Goal: Information Seeking & Learning: Learn about a topic

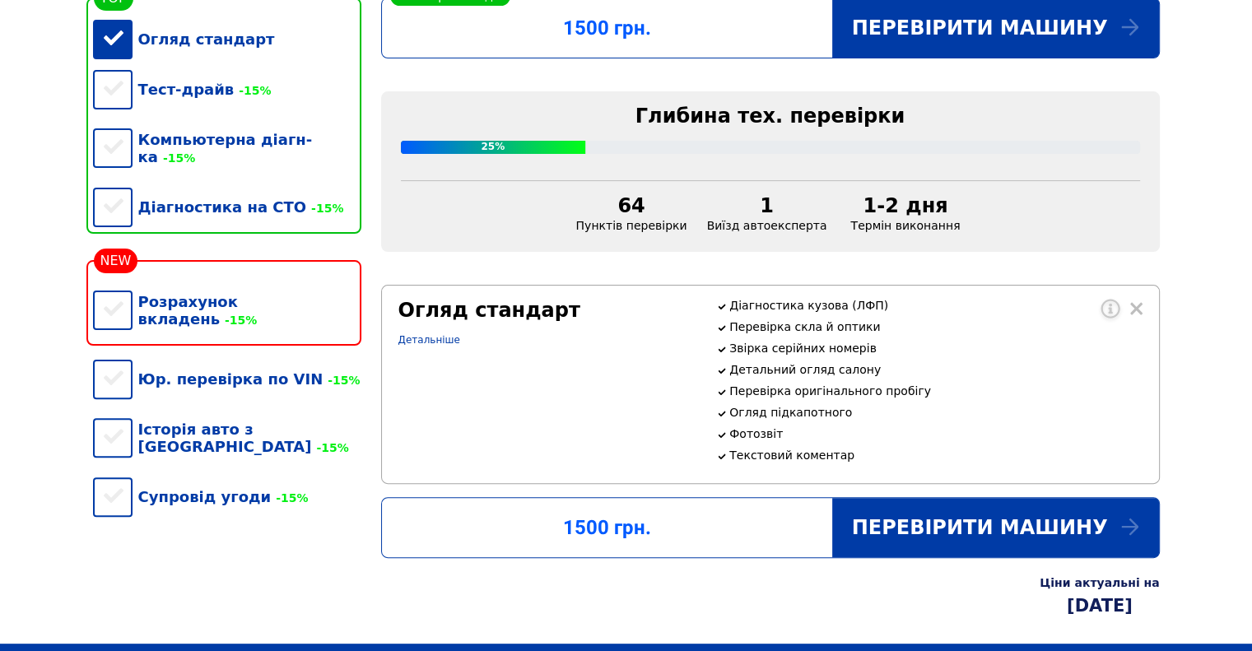
scroll to position [329, 0]
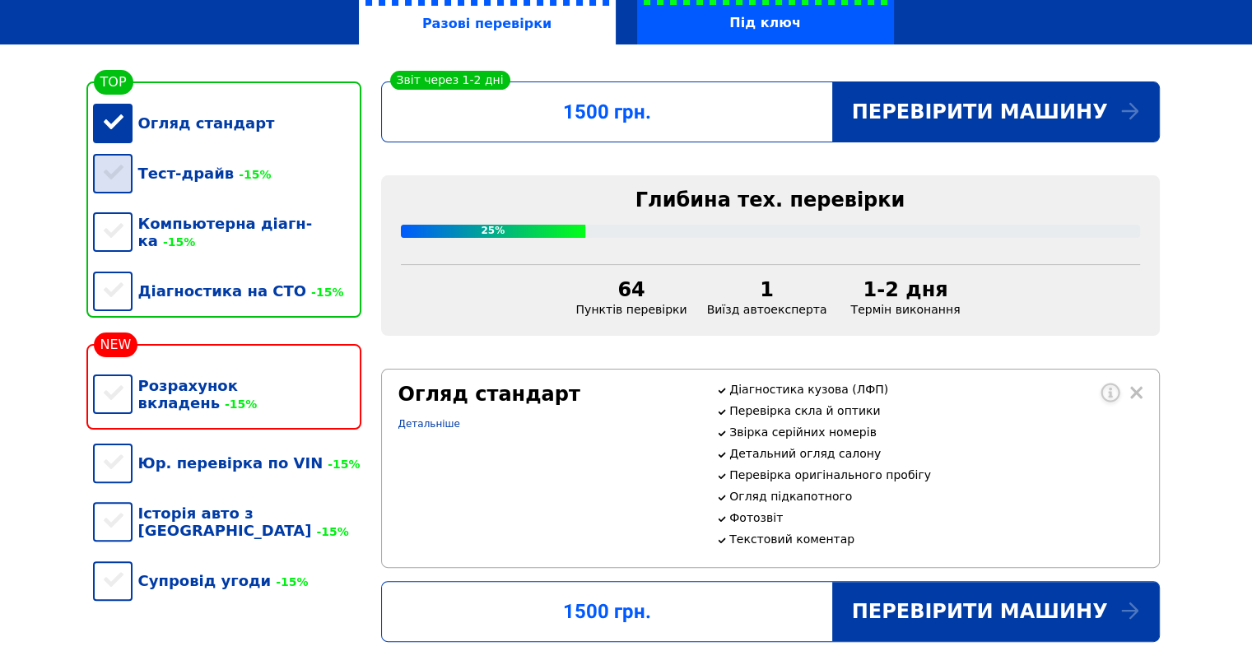
click at [120, 179] on div "Тест-драйв -15%" at bounding box center [227, 173] width 268 height 50
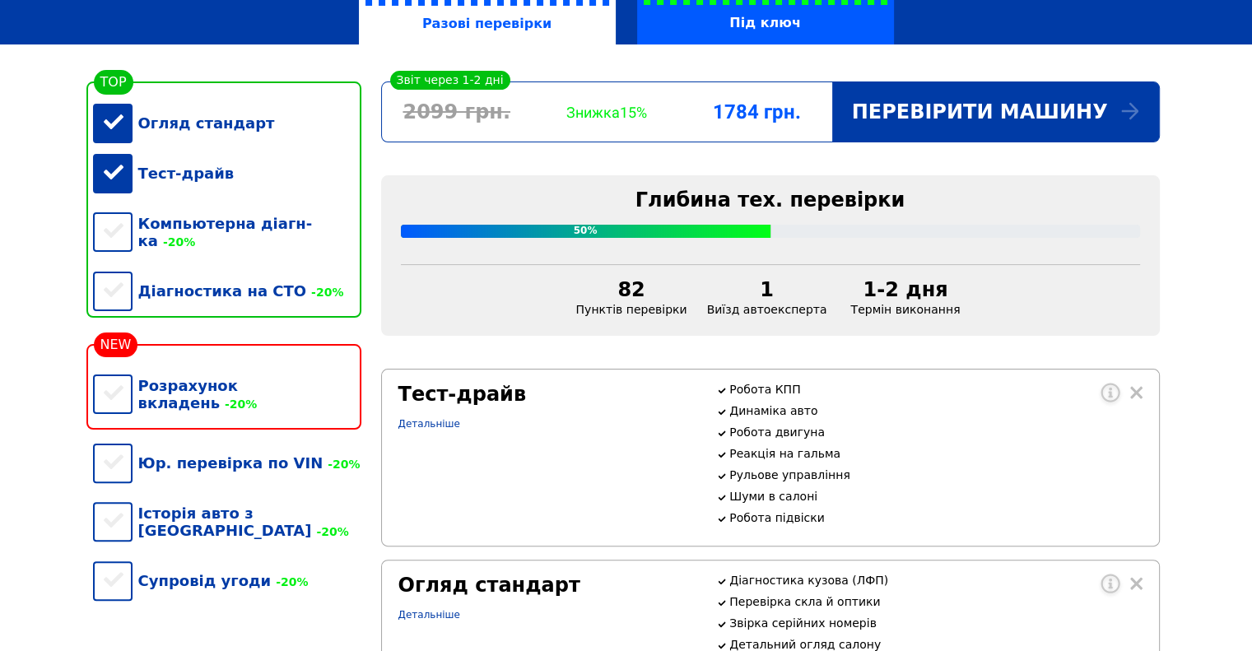
click at [113, 179] on div "Тест-драйв" at bounding box center [227, 173] width 268 height 50
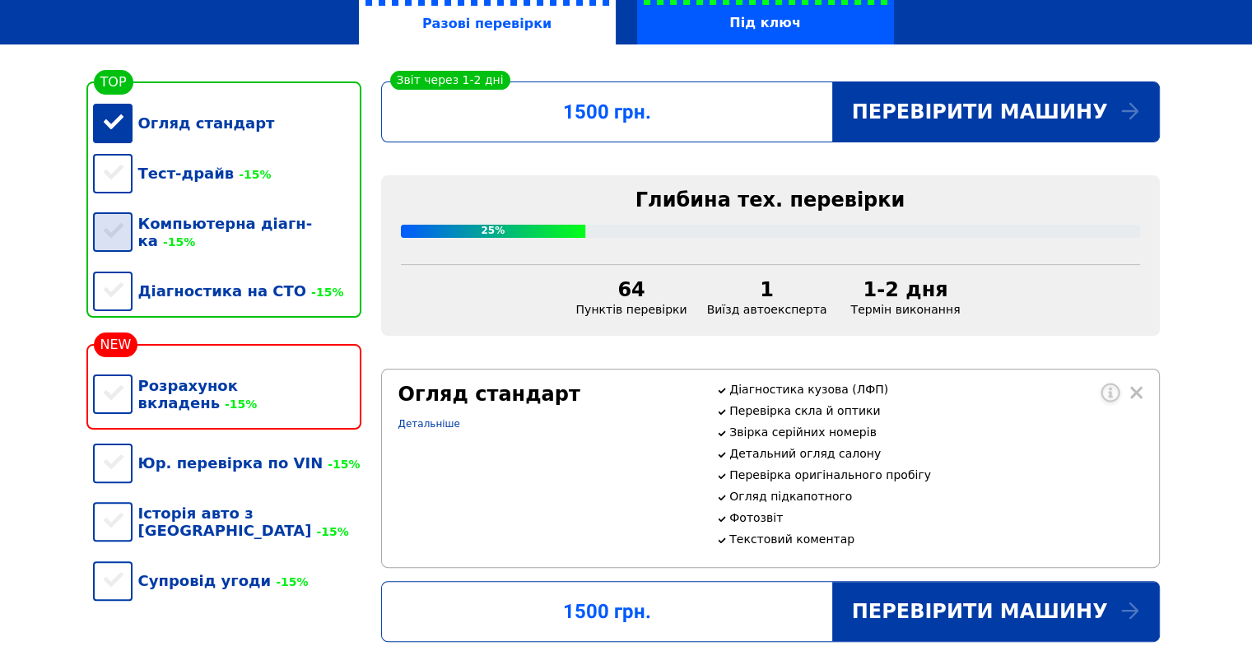
click at [111, 230] on div "Компьютерна діагн-ка -15%" at bounding box center [227, 232] width 268 height 68
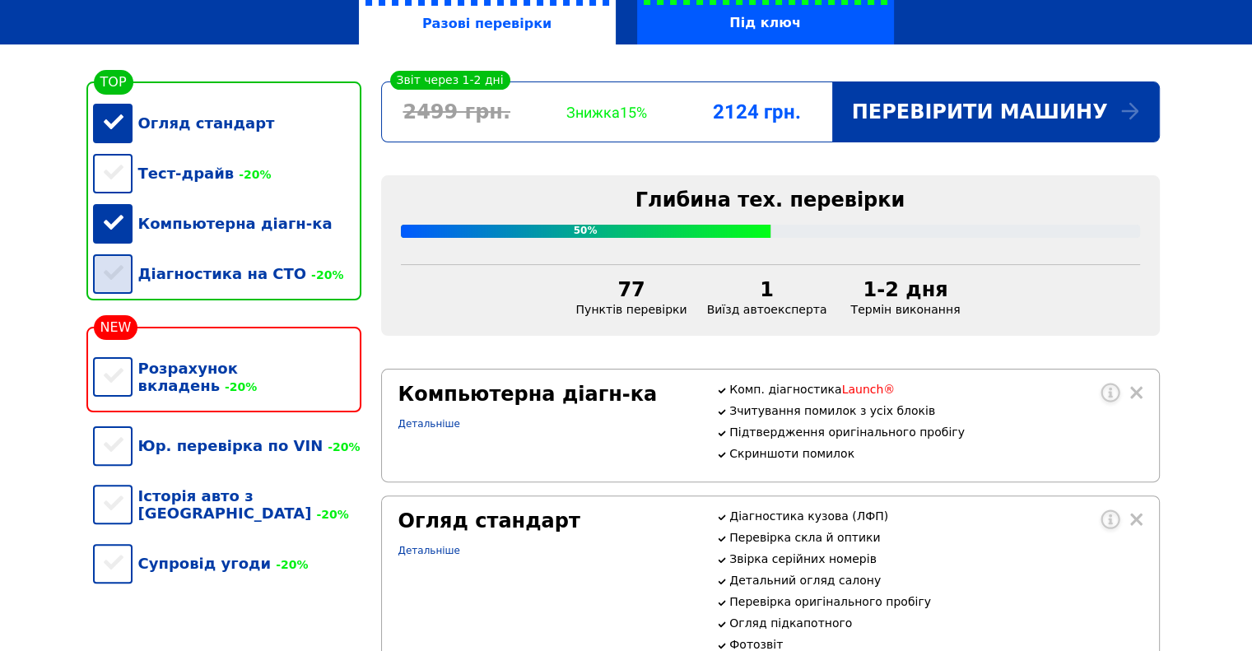
click at [108, 280] on div "Діагностика на СТО -20%" at bounding box center [227, 274] width 268 height 50
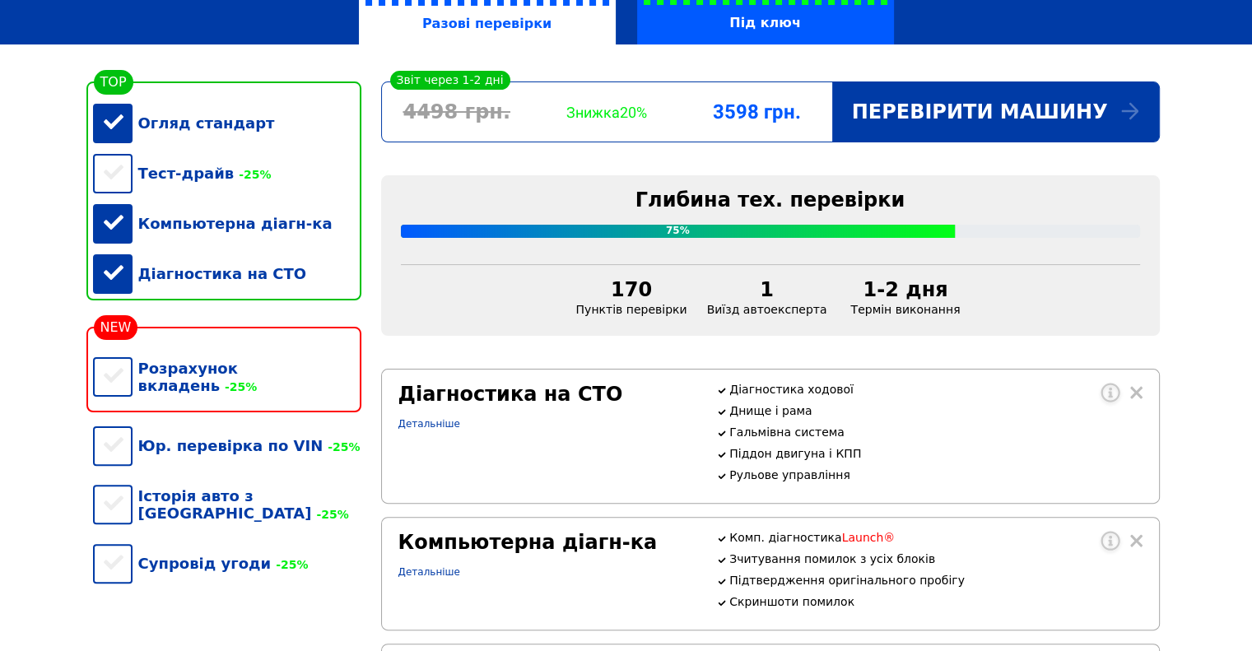
click at [118, 285] on div "Діагностика на СТО" at bounding box center [227, 274] width 268 height 50
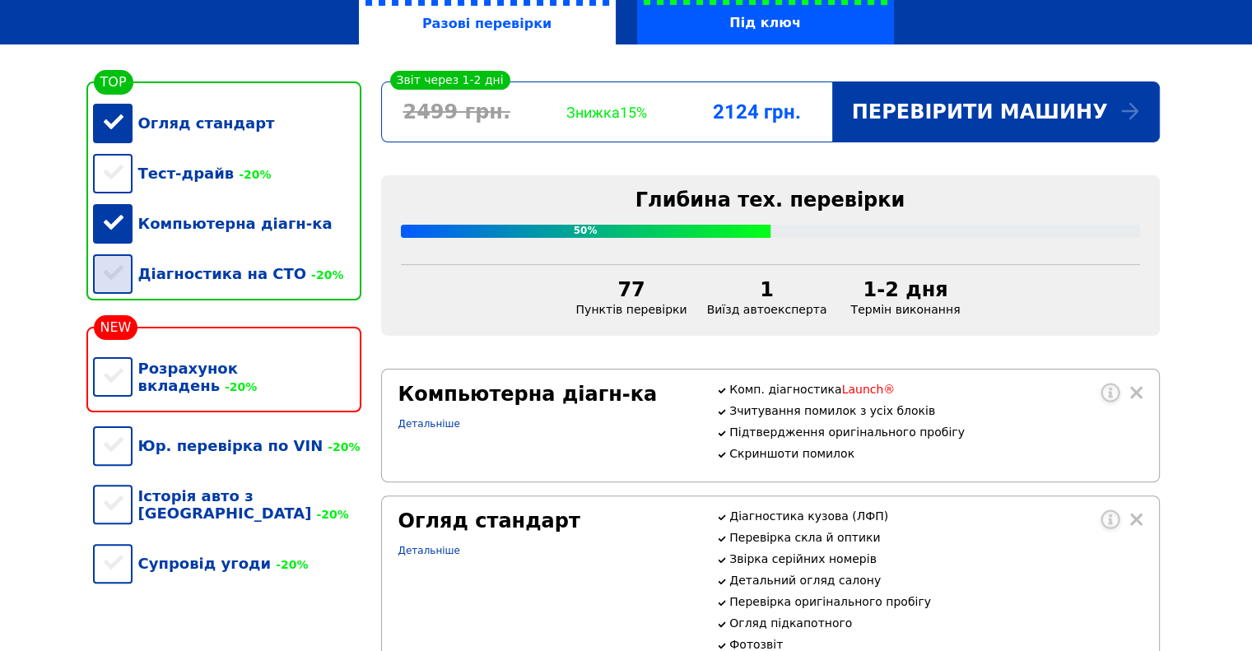
click at [116, 286] on div "Діагностика на СТО -20%" at bounding box center [227, 274] width 268 height 50
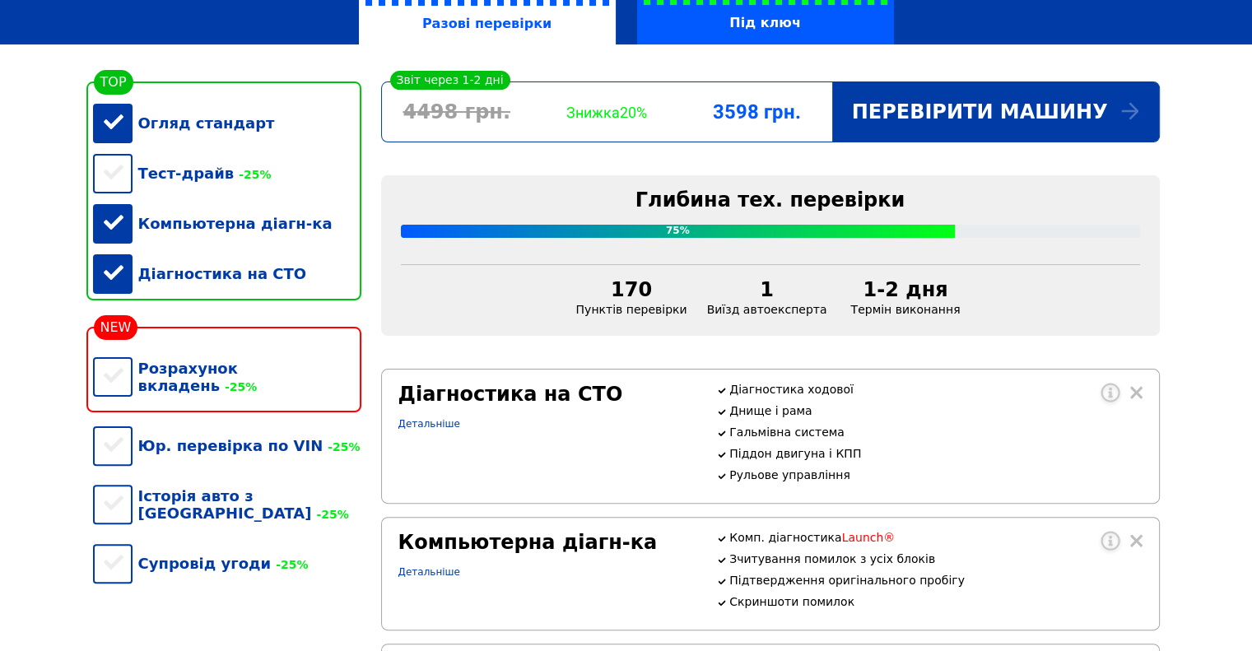
click at [112, 282] on div "Діагностика на СТО" at bounding box center [227, 274] width 268 height 50
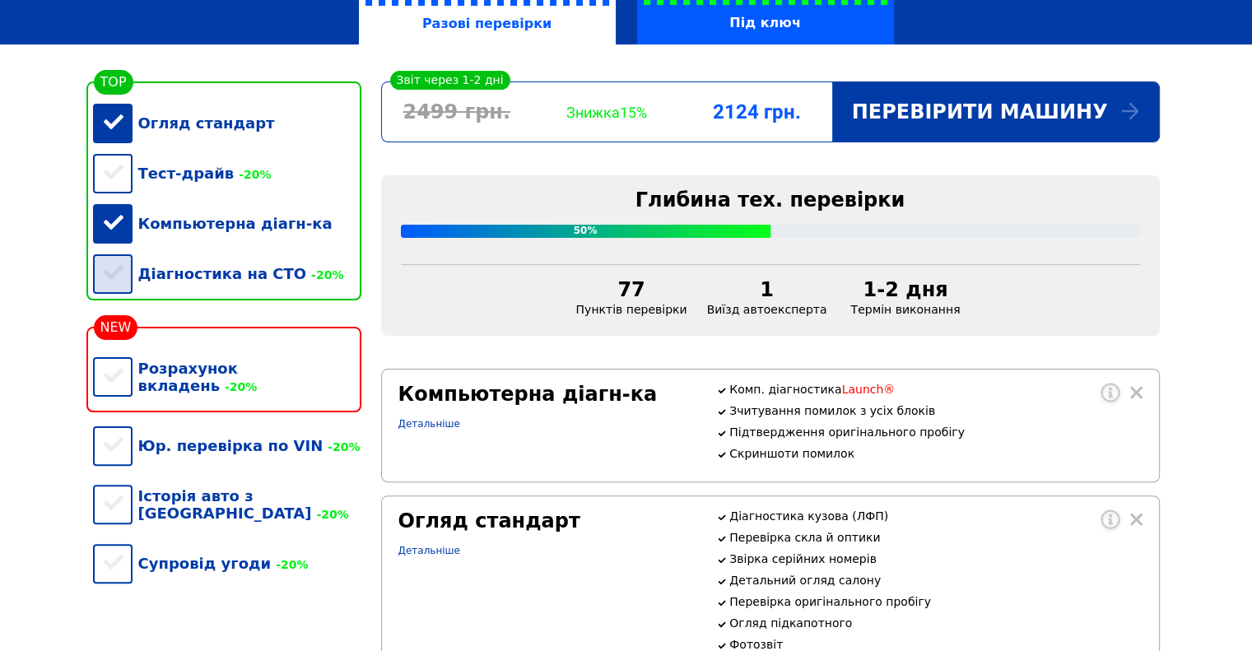
click at [113, 282] on div "Діагностика на СТО -20%" at bounding box center [227, 274] width 268 height 50
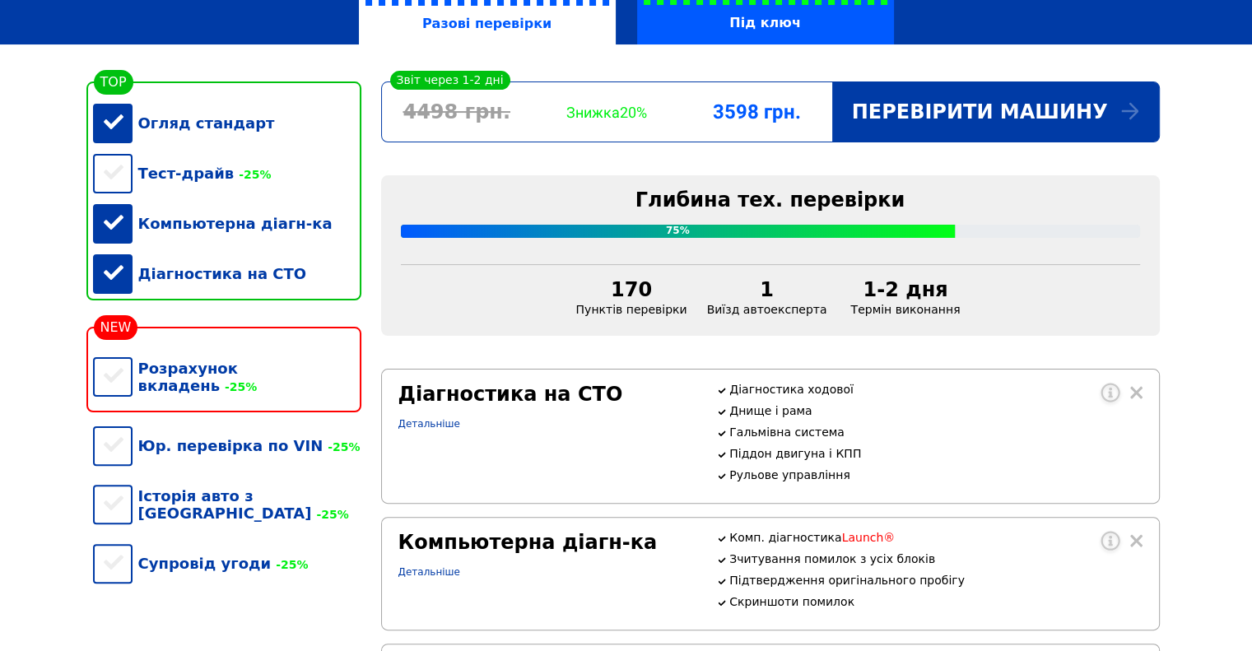
click at [113, 282] on div "Діагностика на СТО" at bounding box center [227, 274] width 268 height 50
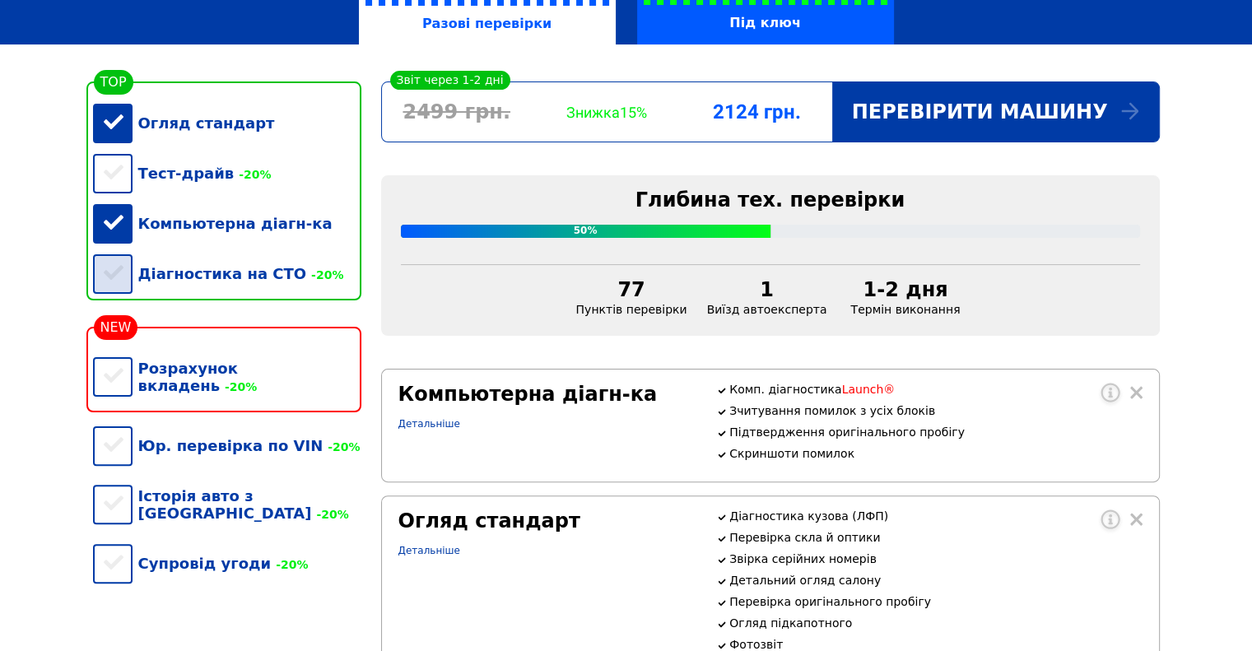
click at [119, 284] on div "Діагностика на СТО -20%" at bounding box center [227, 274] width 268 height 50
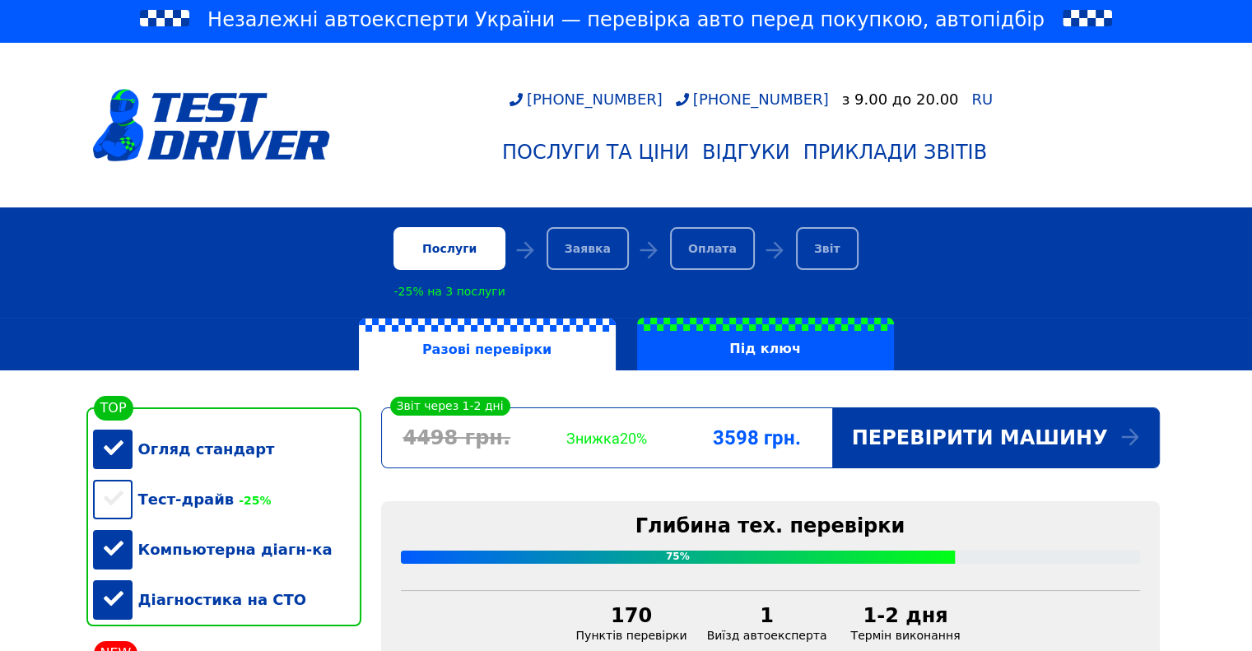
scroll to position [0, 0]
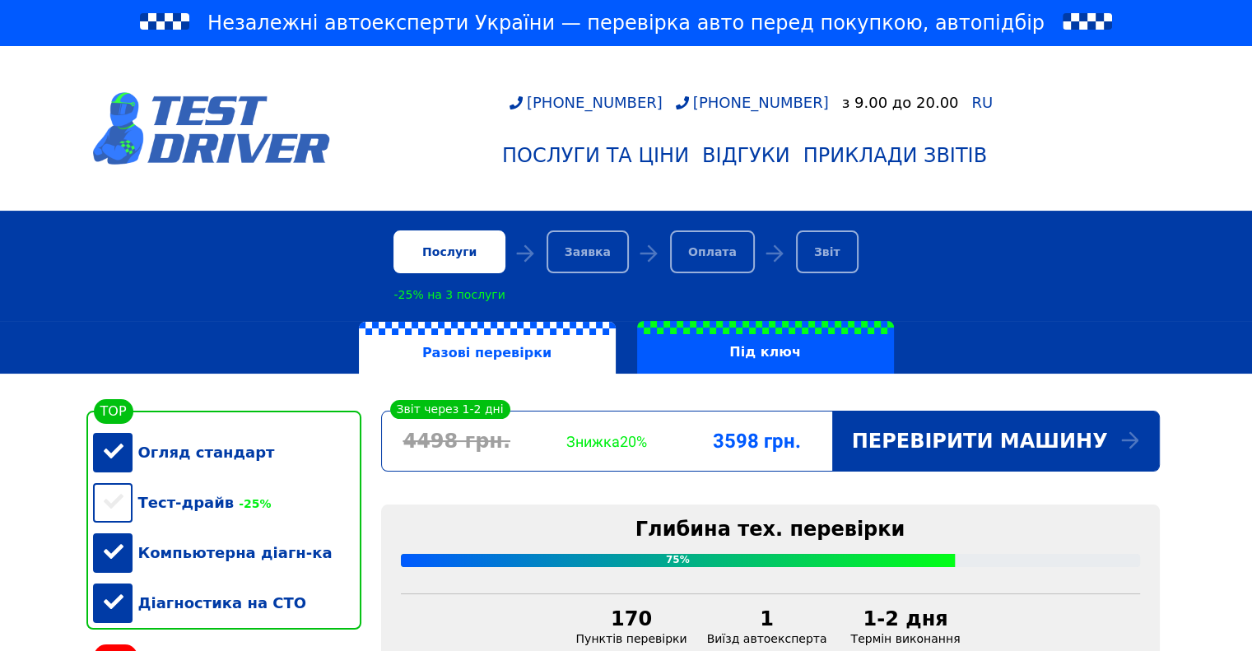
click at [118, 99] on img at bounding box center [211, 128] width 237 height 72
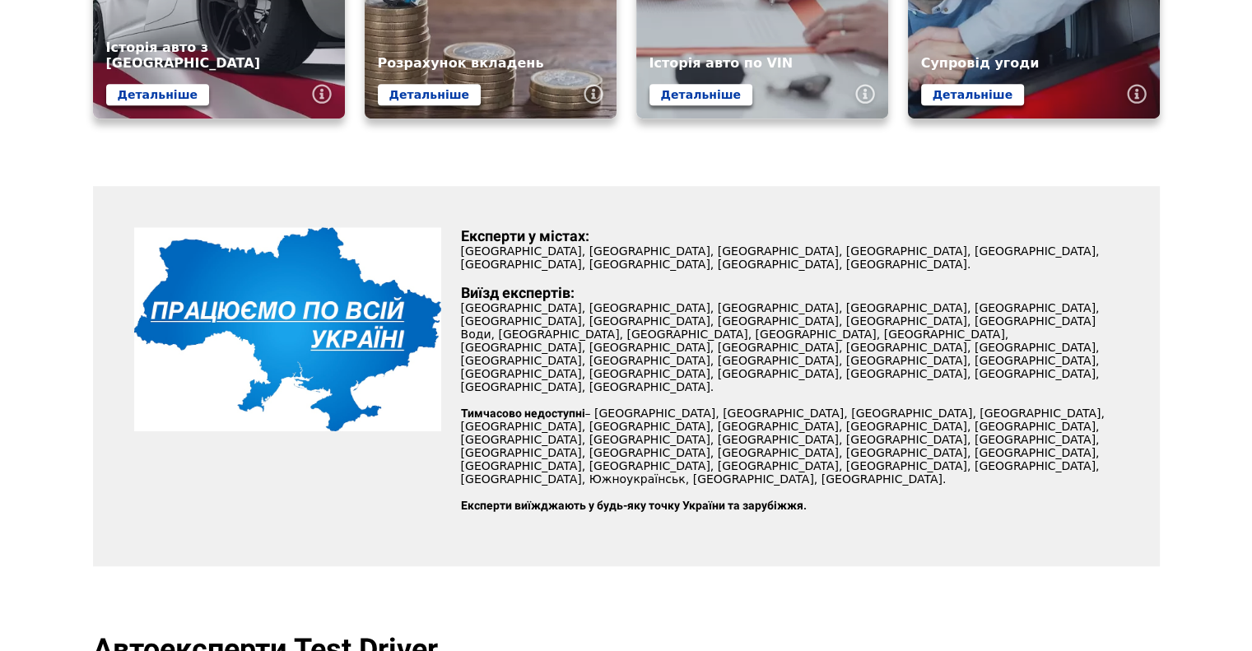
scroll to position [1153, 0]
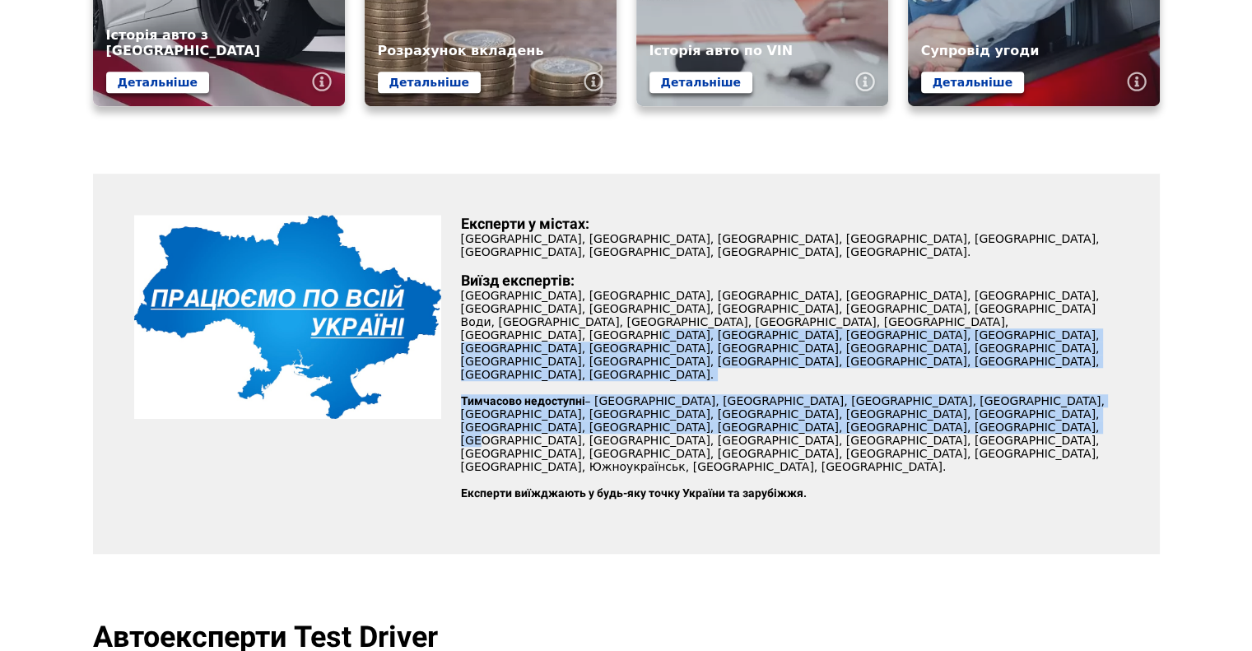
drag, startPoint x: 1009, startPoint y: 380, endPoint x: 856, endPoint y: 319, distance: 163.7
click at [856, 319] on div "Експерти у містах: Вінниця, Запоріжжя, Житомир, Київ, Кропивницький, Львів, Рів…" at bounding box center [790, 364] width 678 height 298
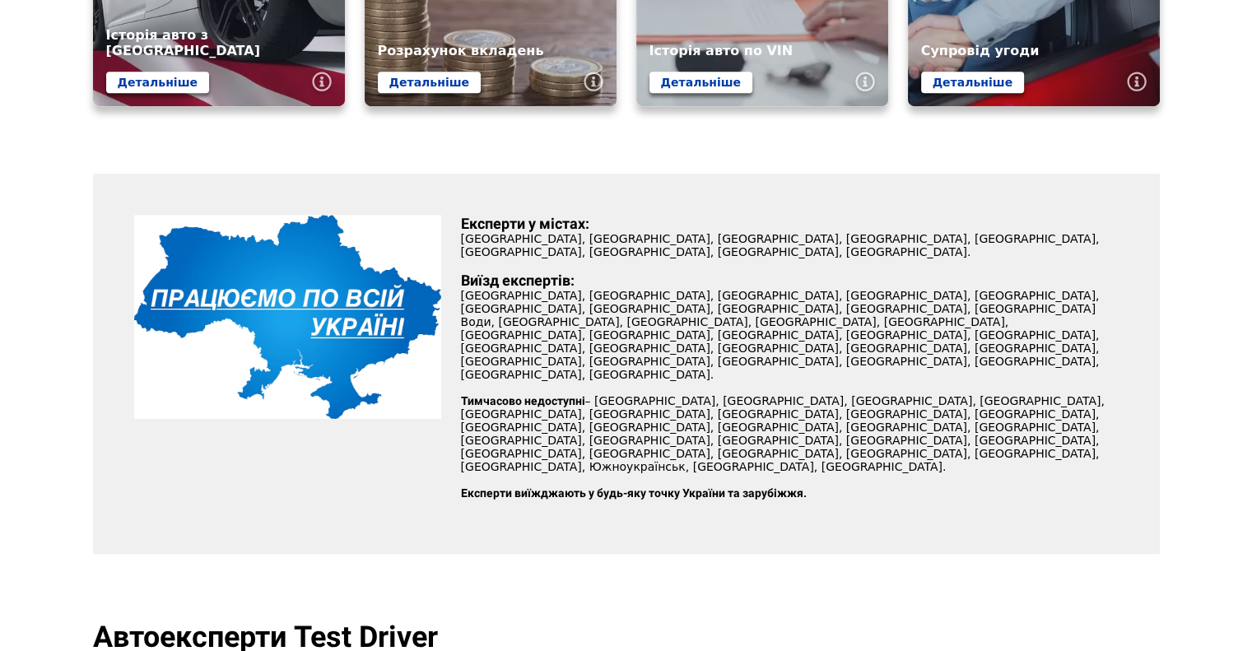
click at [900, 403] on div "Експерти у містах: Вінниця, Запоріжжя, Житомир, Київ, Кропивницький, Львів, Рів…" at bounding box center [790, 364] width 678 height 298
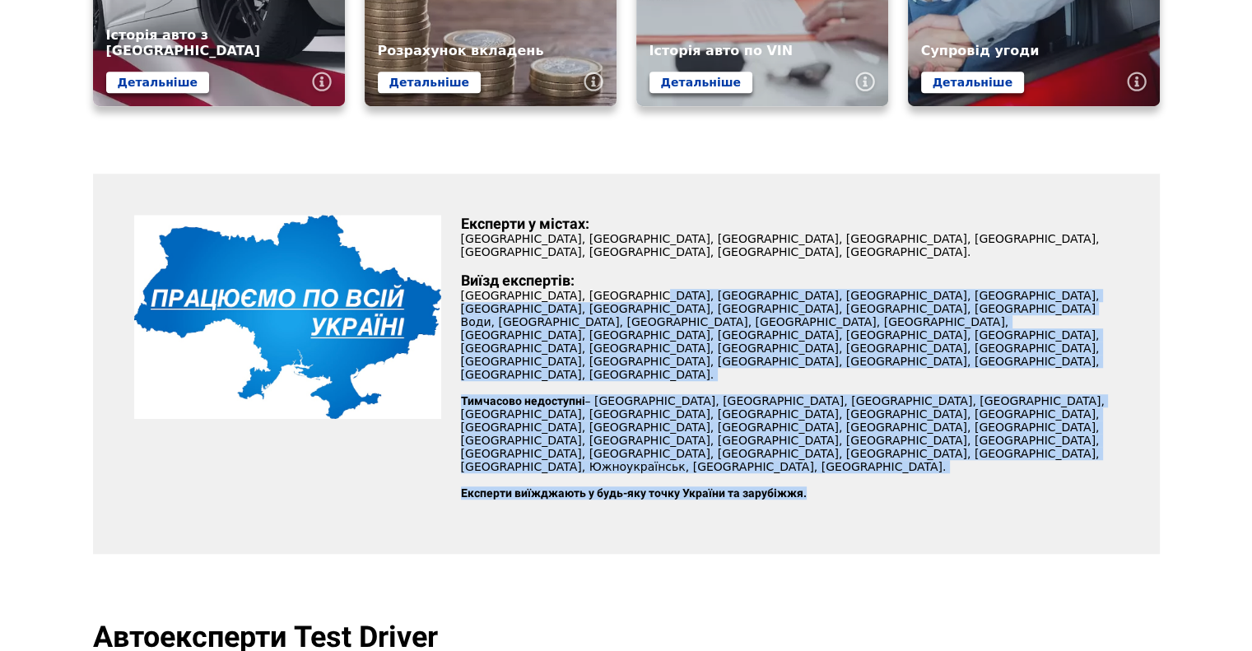
drag, startPoint x: 962, startPoint y: 434, endPoint x: 799, endPoint y: 360, distance: 179.1
click at [619, 292] on div "Експерти у містах: Вінниця, Запоріжжя, Житомир, Київ, Кропивницький, Львів, Рів…" at bounding box center [790, 364] width 678 height 298
click at [939, 394] on p "Тимчасово недоступні – Івано-Франківськ, Одеса, Дніпро, Полтава, Харків, Меліто…" at bounding box center [790, 433] width 658 height 79
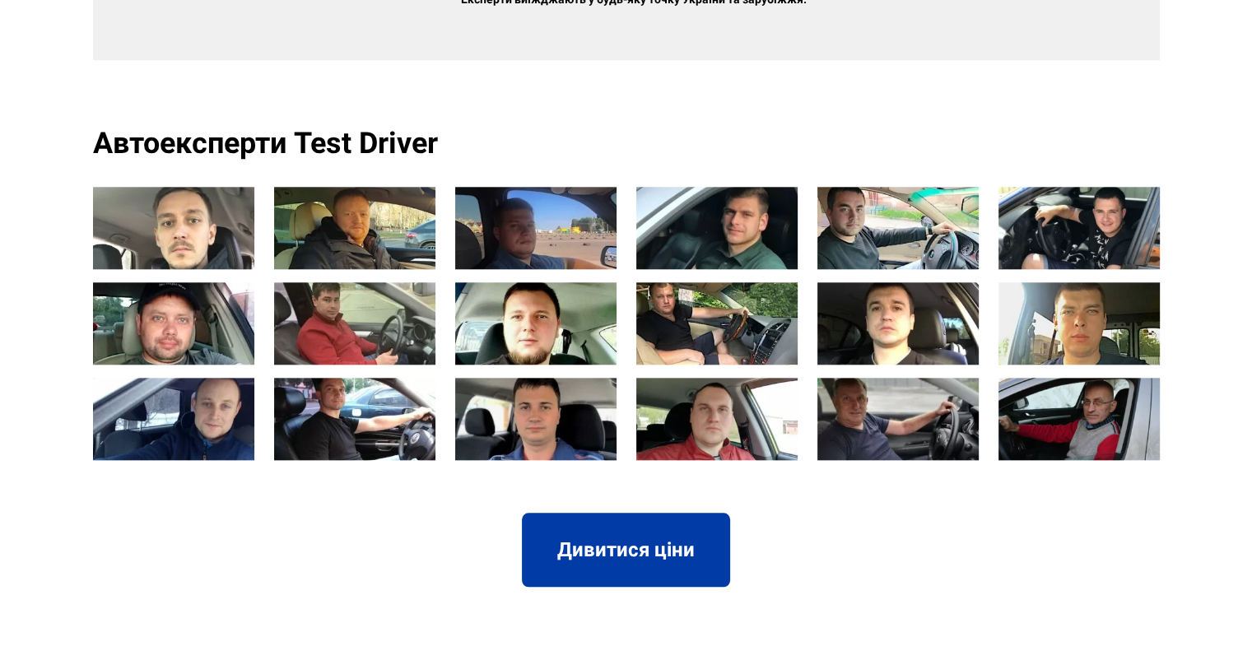
scroll to position [1564, 0]
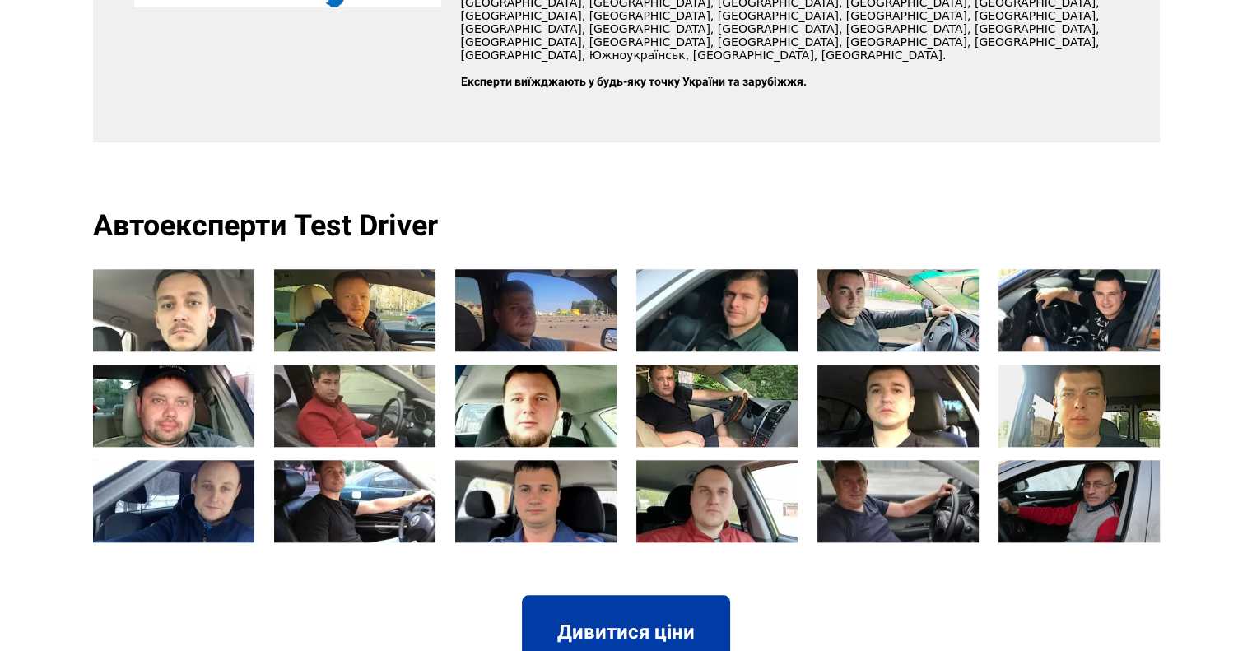
click at [1093, 460] on img at bounding box center [1079, 501] width 161 height 82
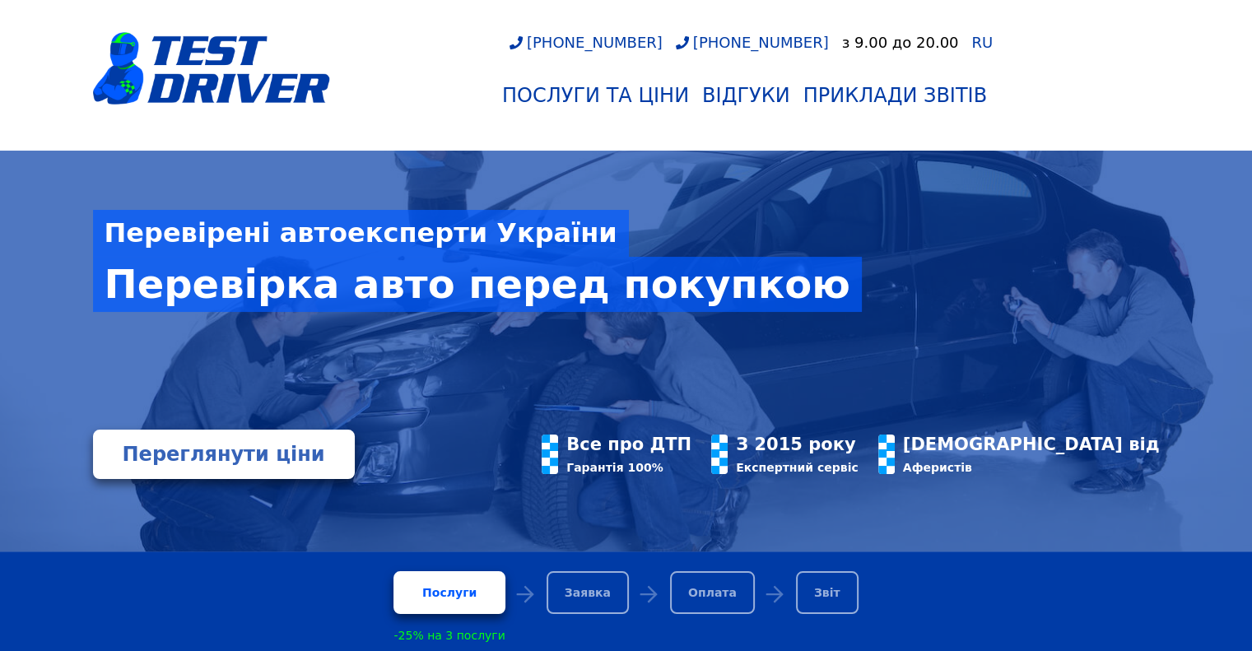
scroll to position [0, 0]
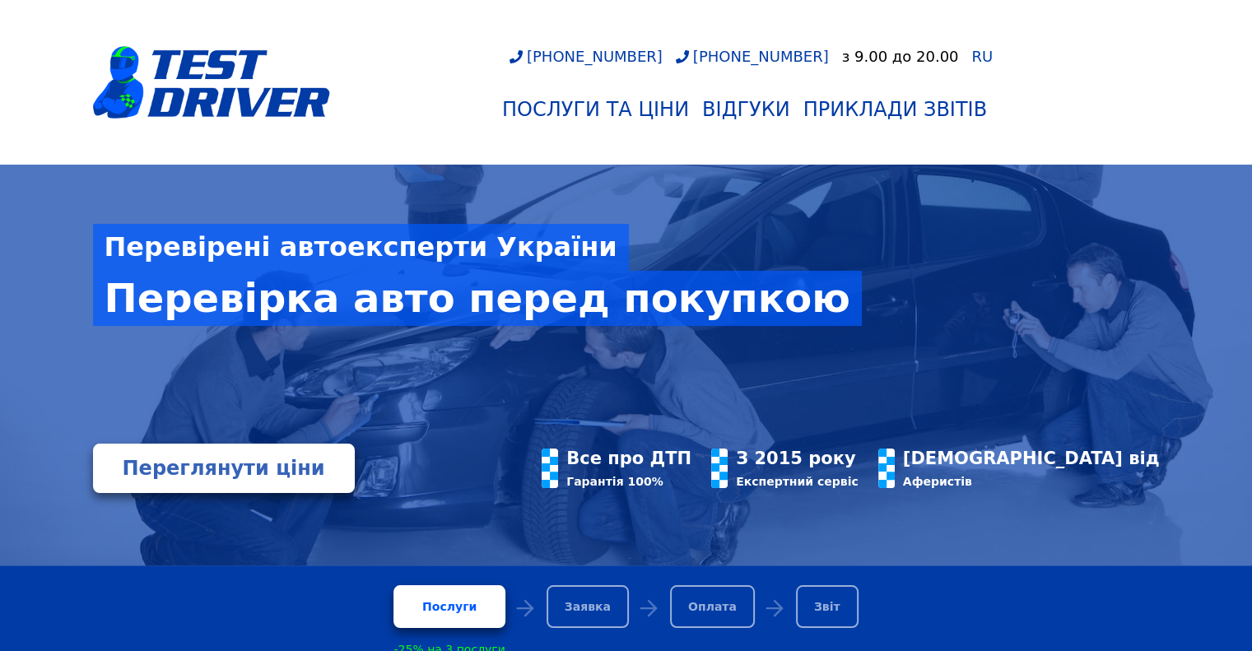
click at [383, 60] on div "+380951218511 +380964838071 з 9.00 до 20.00 RU Послуги та Ціни Відгуки Приклади…" at bounding box center [745, 88] width 830 height 80
